Goal: Find contact information: Find contact information

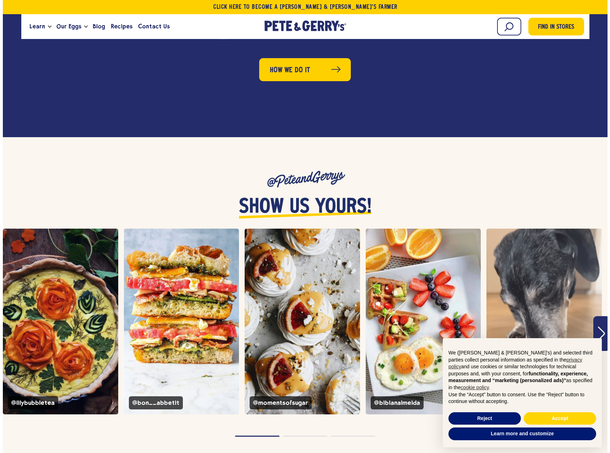
scroll to position [2805, 0]
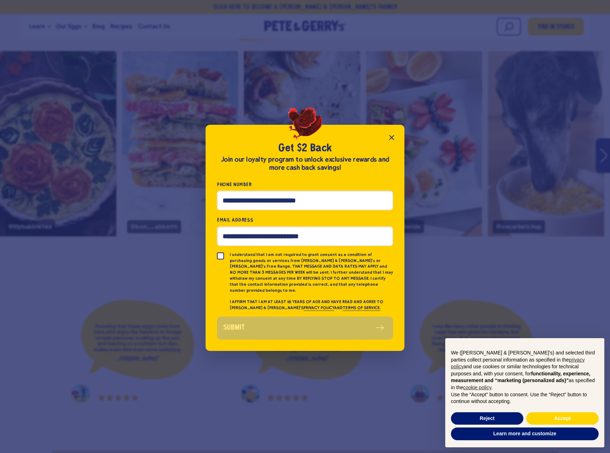
click at [395, 138] on icon "Close popup" at bounding box center [391, 137] width 9 height 9
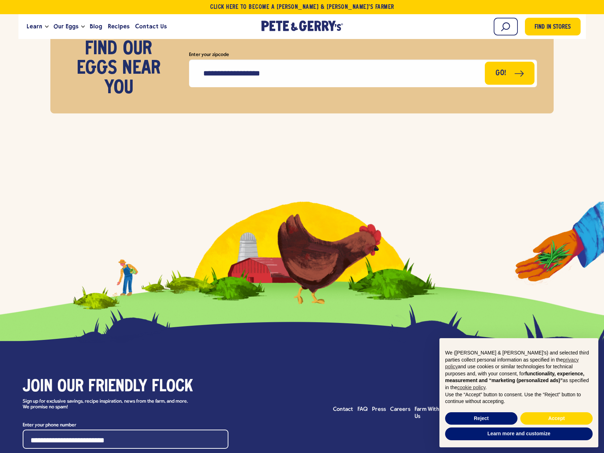
scroll to position [3366, 0]
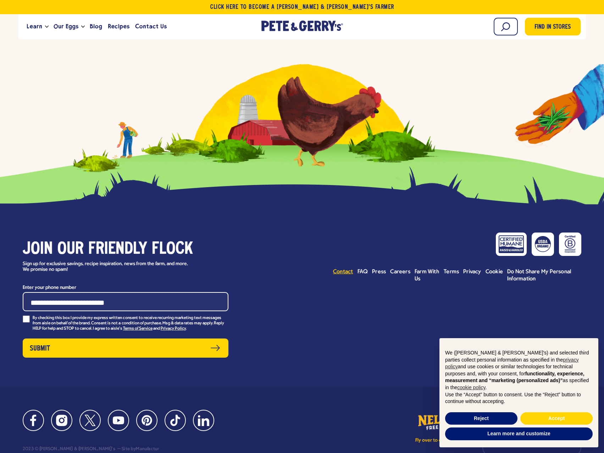
click at [345, 269] on span "Contact" at bounding box center [343, 272] width 20 height 6
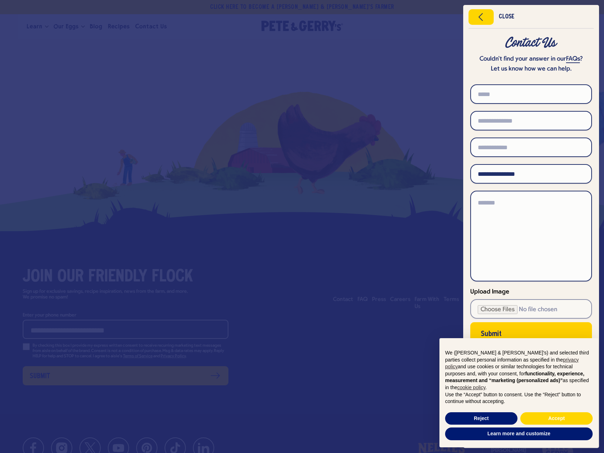
scroll to position [3366, 0]
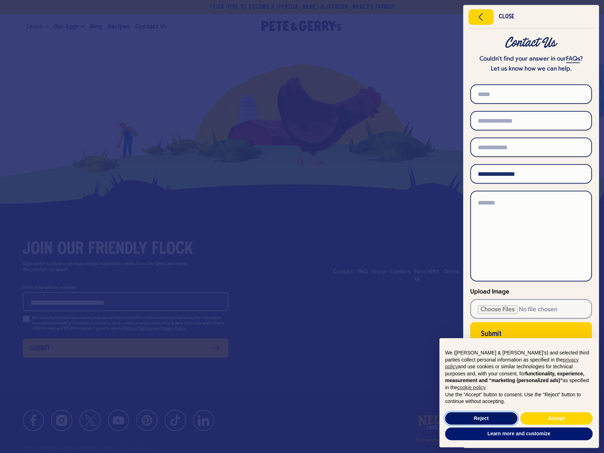
click at [487, 417] on button "Reject" at bounding box center [481, 419] width 72 height 13
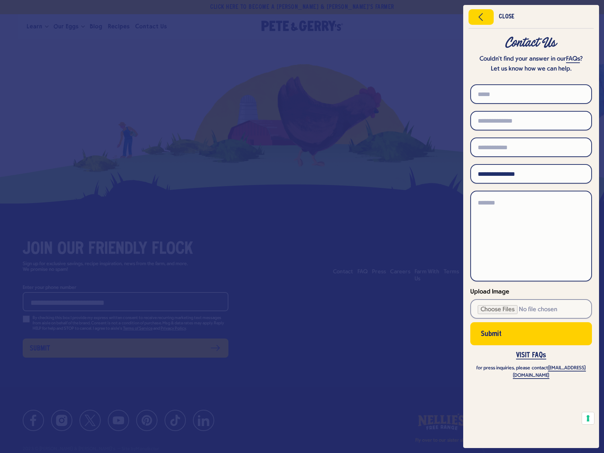
click at [333, 354] on div at bounding box center [302, 226] width 604 height 453
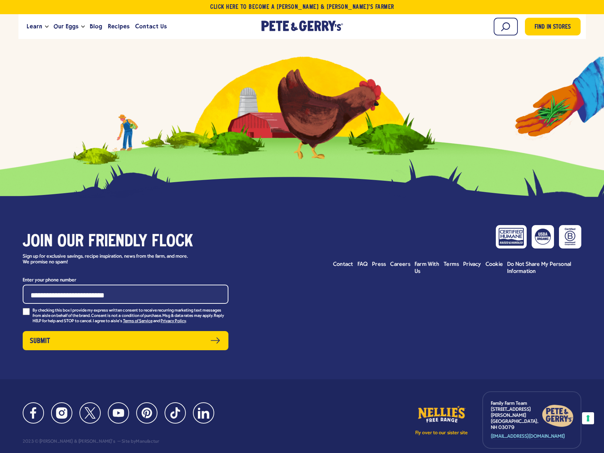
scroll to position [3385, 0]
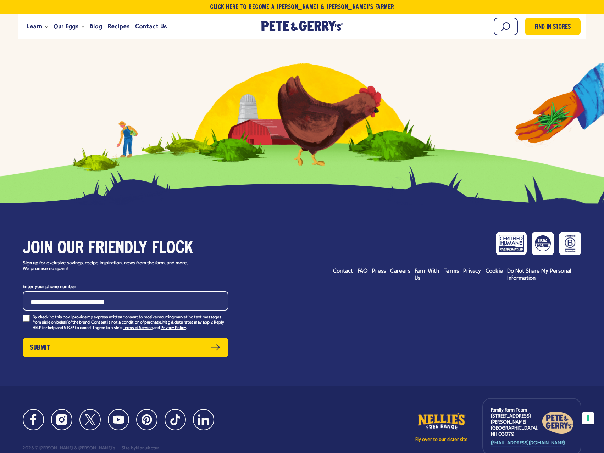
scroll to position [3366, 0]
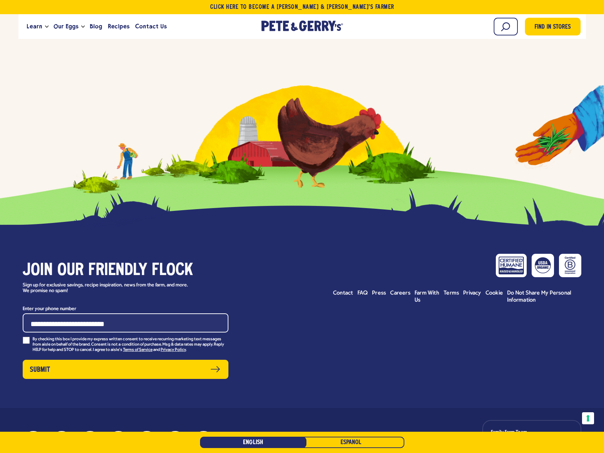
scroll to position [1829, 0]
